Goal: Task Accomplishment & Management: Manage account settings

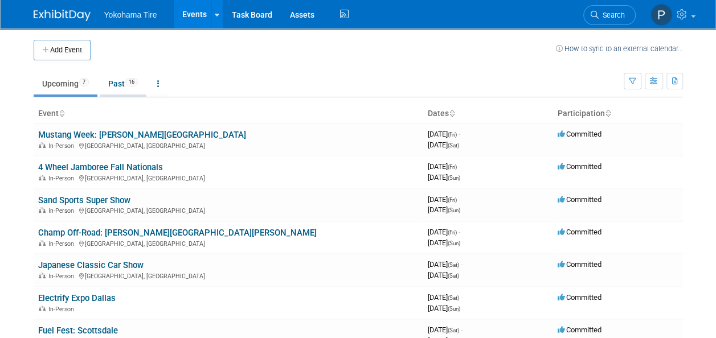
click at [118, 87] on link "Past 16" at bounding box center [123, 84] width 47 height 22
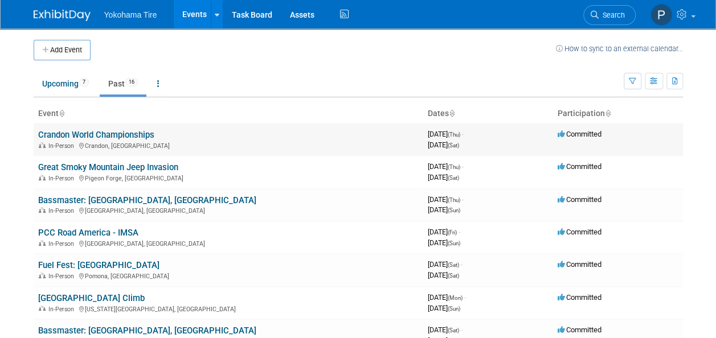
click at [100, 135] on link "Crandon World Championships" at bounding box center [96, 135] width 116 height 10
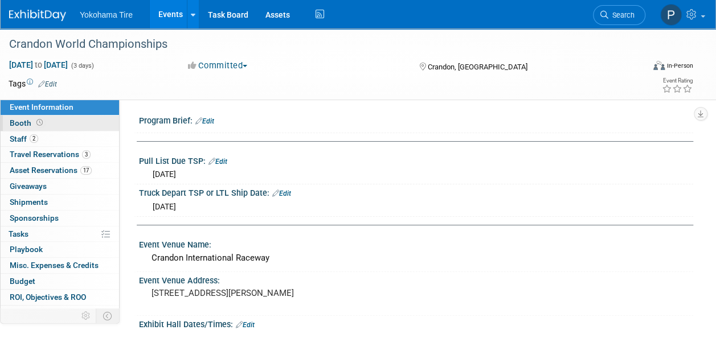
click at [48, 122] on link "Booth" at bounding box center [60, 123] width 118 height 15
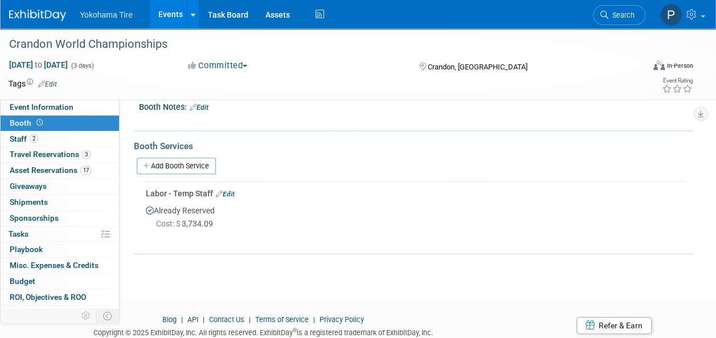
scroll to position [218, 0]
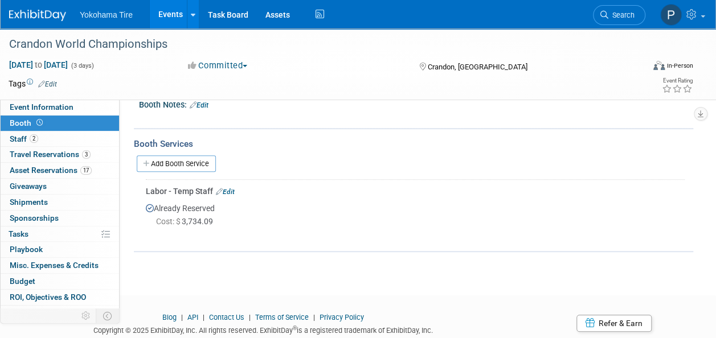
click at [231, 189] on link "Edit" at bounding box center [225, 192] width 19 height 8
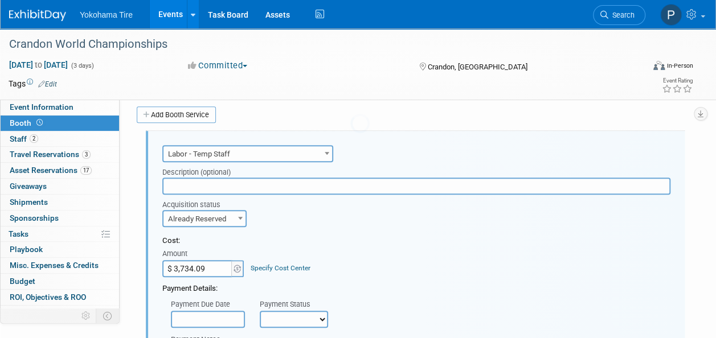
scroll to position [0, 0]
click at [208, 267] on input "$ 3,734.09" at bounding box center [197, 268] width 71 height 17
click at [208, 267] on input "$ 3.00" at bounding box center [197, 268] width 71 height 17
click at [208, 267] on input "$ 3,906.00" at bounding box center [197, 268] width 71 height 17
type input "$ 3,906.89"
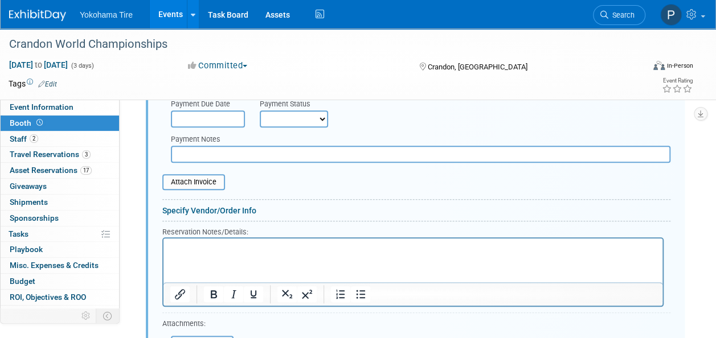
scroll to position [615, 0]
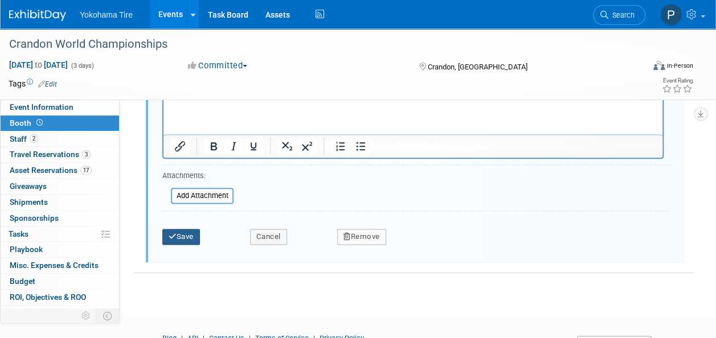
click at [186, 238] on button "Save" at bounding box center [181, 237] width 38 height 16
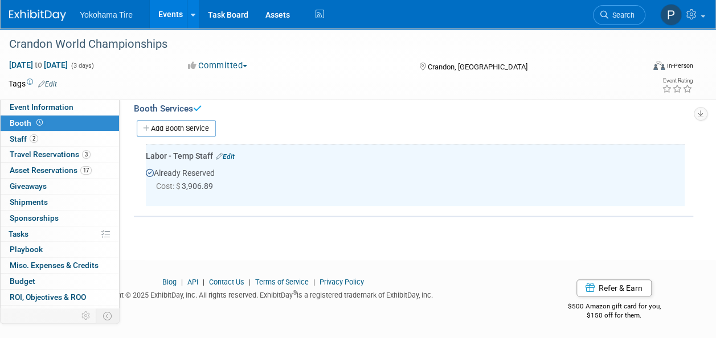
scroll to position [134, 0]
